Goal: Task Accomplishment & Management: Use online tool/utility

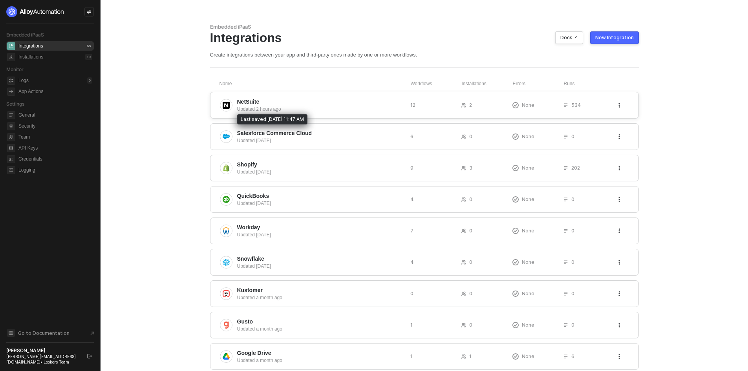
click at [325, 112] on div "Updated 2 hours ago" at bounding box center [320, 109] width 167 height 7
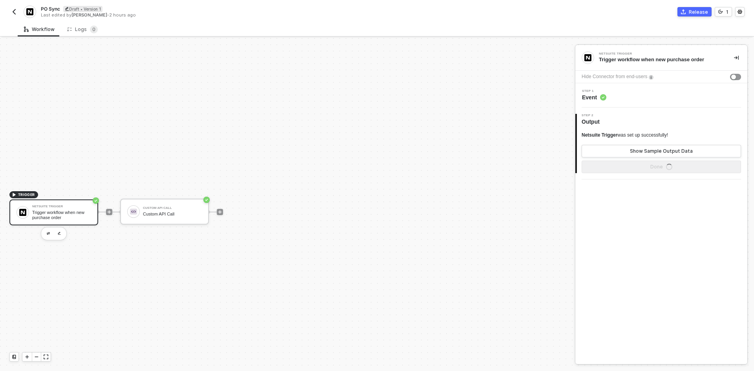
scroll to position [15, 0]
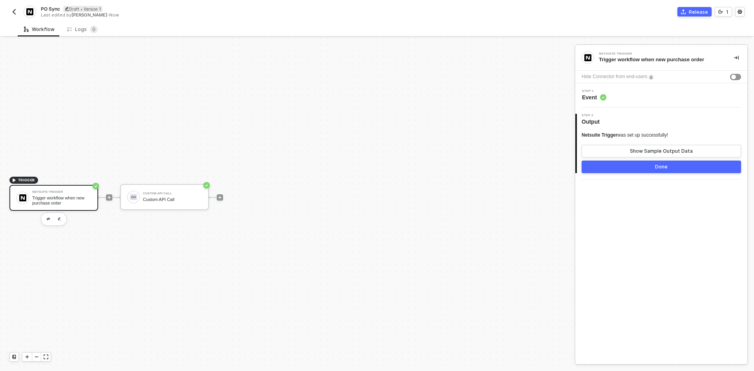
click at [638, 88] on div "Step 1 Event" at bounding box center [662, 95] width 172 height 24
click at [639, 94] on div "Step 1 Event" at bounding box center [663, 96] width 170 height 12
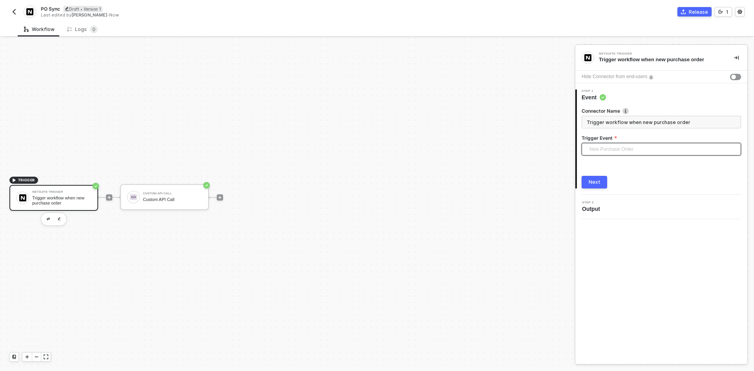
click at [635, 147] on span "New Purchase Order" at bounding box center [663, 149] width 147 height 12
click at [478, 231] on div "TRIGGER Netsuite Trigger Trigger workflow when new purchase order Custom API Ca…" at bounding box center [285, 198] width 571 height 348
click at [169, 193] on div "Custom API Call" at bounding box center [172, 193] width 59 height 3
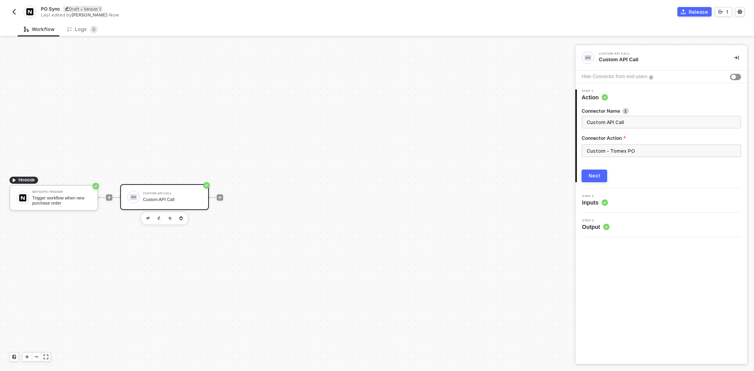
click at [18, 15] on button "button" at bounding box center [13, 11] width 9 height 9
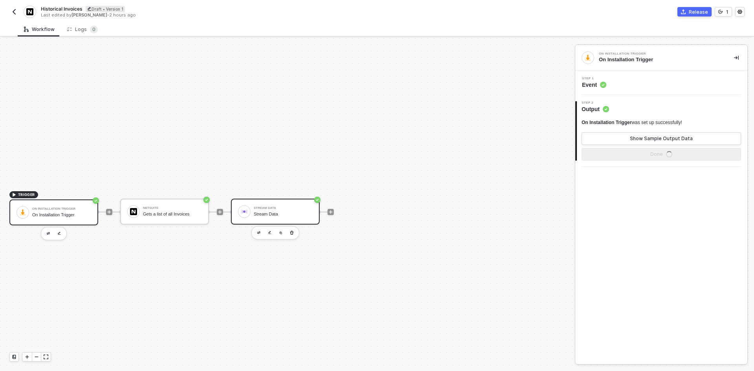
scroll to position [15, 0]
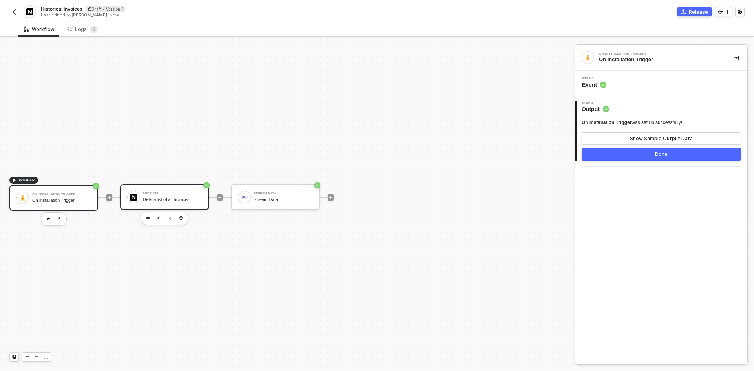
click at [165, 185] on div "NetSuite Gets a list of all Invoices" at bounding box center [164, 197] width 89 height 26
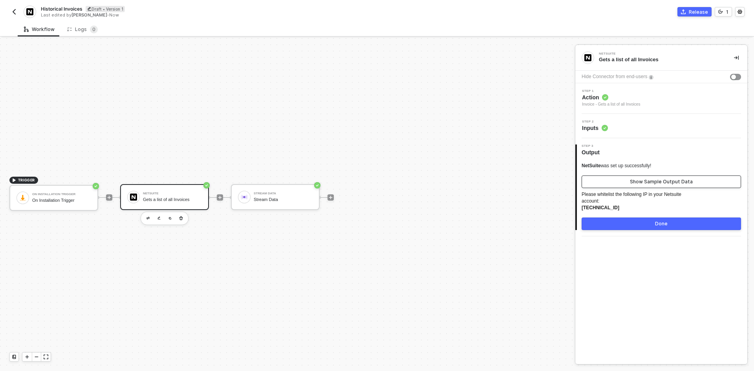
click at [673, 184] on div "Show Sample Output Data" at bounding box center [661, 182] width 63 height 6
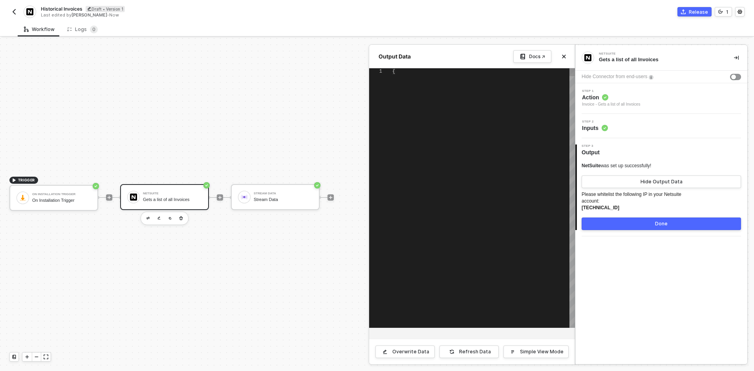
type textarea "{ "invoices": [ { "links": [ { "rel": "self", "href": "https://6956684-sb1.suit…"
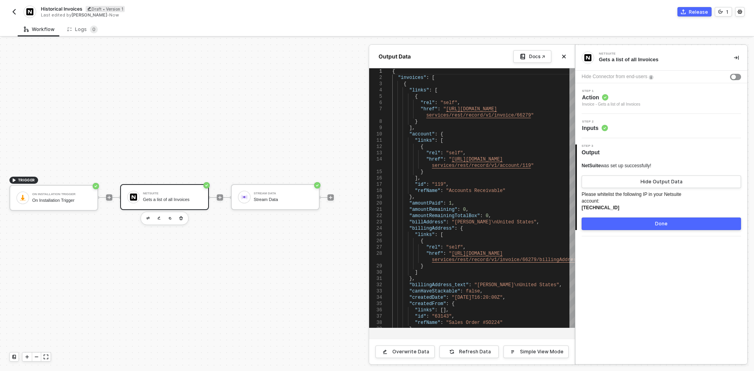
click at [255, 201] on div at bounding box center [377, 204] width 754 height 333
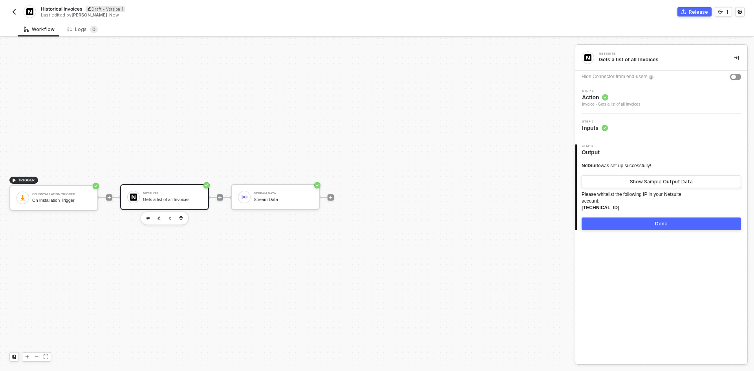
click at [216, 198] on div at bounding box center [220, 197] width 105 height 61
click at [223, 196] on div at bounding box center [220, 197] width 6 height 6
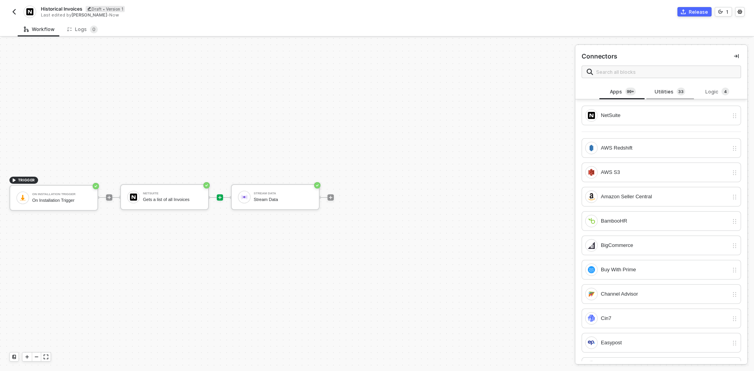
click at [663, 86] on div "Utilities 3 3" at bounding box center [670, 91] width 47 height 15
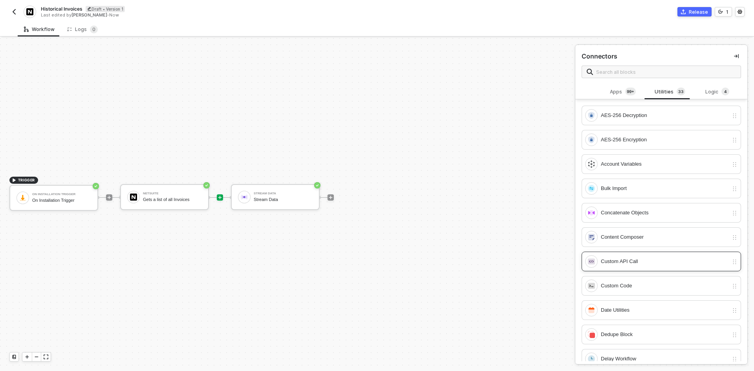
click at [646, 267] on div "Custom API Call" at bounding box center [656, 261] width 143 height 13
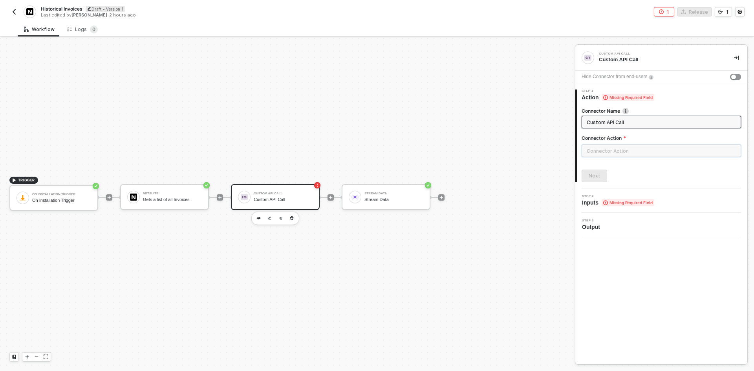
click at [648, 151] on input "text" at bounding box center [662, 151] width 160 height 13
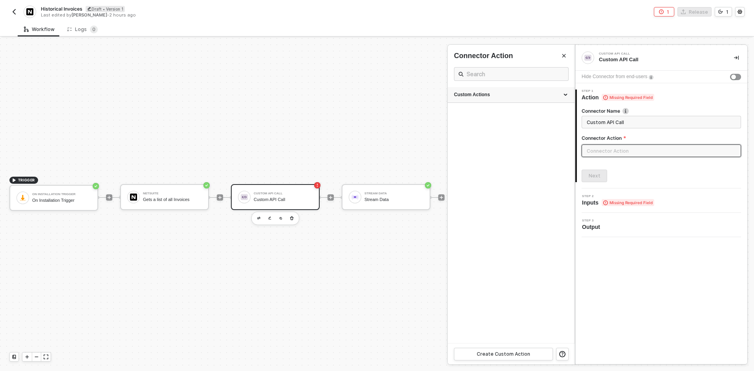
click at [513, 100] on div "Custom Actions" at bounding box center [511, 95] width 127 height 16
click at [524, 350] on button "Create Custom Action" at bounding box center [503, 354] width 99 height 13
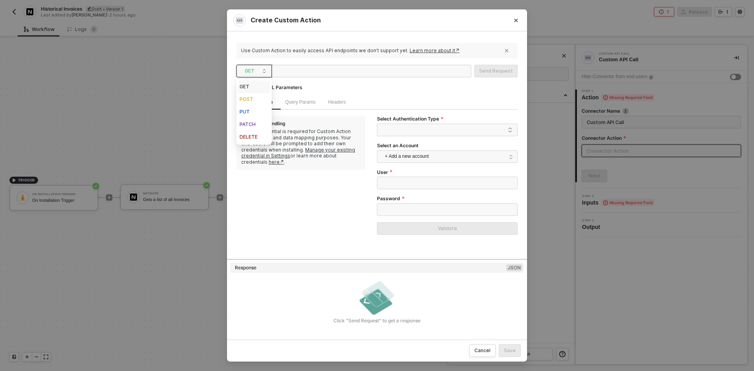
drag, startPoint x: 249, startPoint y: 71, endPoint x: 252, endPoint y: 76, distance: 6.0
click at [250, 71] on span "GET" at bounding box center [256, 71] width 22 height 12
click at [258, 98] on div "POST" at bounding box center [254, 99] width 29 height 9
click at [365, 103] on span "Body" at bounding box center [364, 102] width 11 height 6
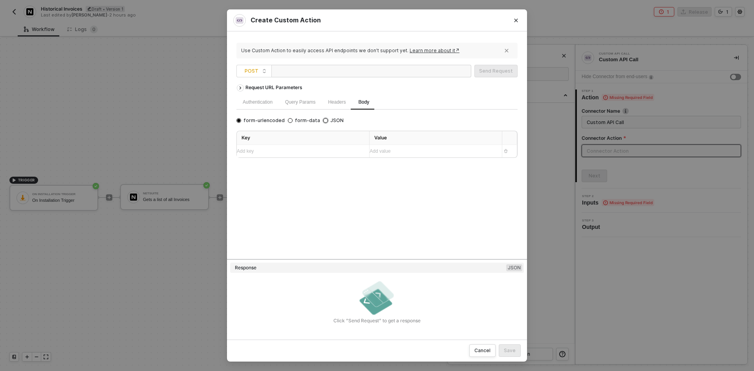
click at [323, 119] on input "JSON" at bounding box center [325, 120] width 5 height 5
radio input "true"
radio input "false"
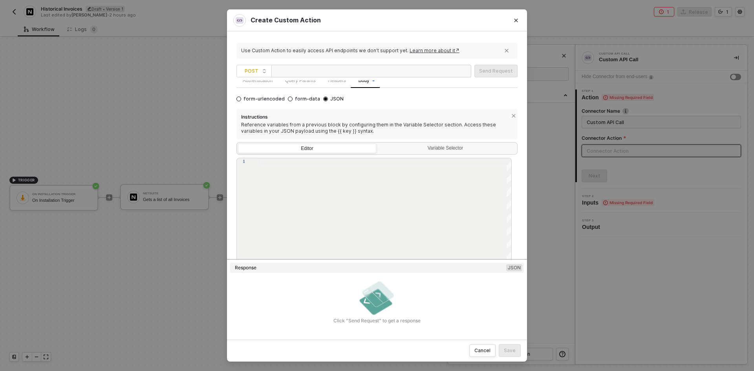
scroll to position [42, 0]
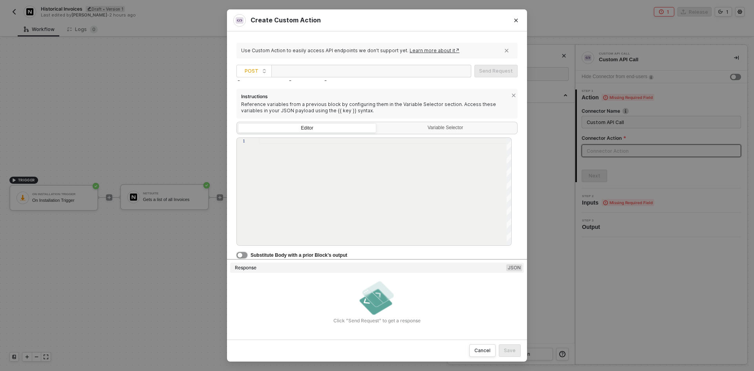
click at [240, 254] on div "button" at bounding box center [240, 255] width 5 height 5
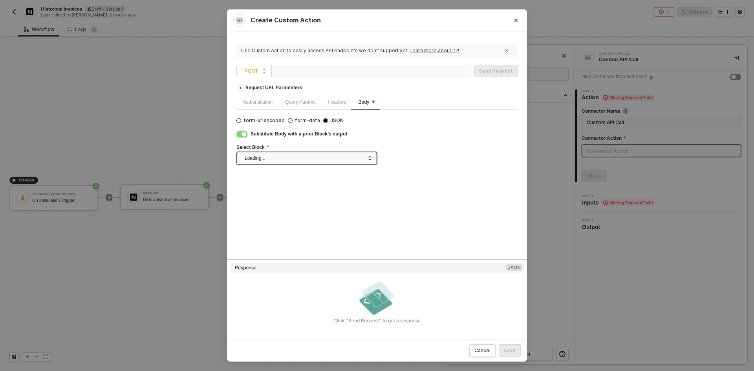
scroll to position [0, 0]
click at [272, 160] on span at bounding box center [308, 158] width 127 height 12
click at [287, 186] on div "NetSuite" at bounding box center [306, 186] width 127 height 8
